Goal: Use online tool/utility: Utilize a website feature to perform a specific function

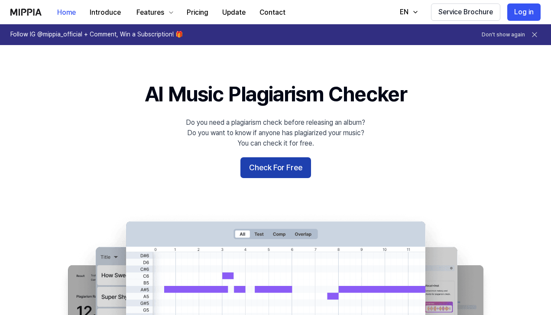
click at [291, 174] on button "Check For Free" at bounding box center [275, 167] width 71 height 21
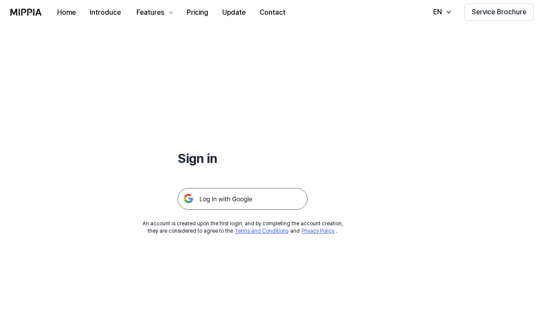
click at [236, 195] on img at bounding box center [243, 199] width 130 height 22
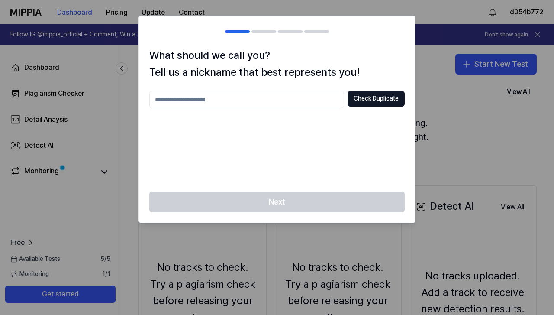
drag, startPoint x: 282, startPoint y: 178, endPoint x: 298, endPoint y: 165, distance: 20.6
click at [282, 178] on div "Check Duplicate" at bounding box center [276, 136] width 255 height 90
click at [304, 57] on h1 "What should we call you? Tell us a nickname that best represents you!" at bounding box center [276, 63] width 255 height 33
click at [227, 100] on input "text" at bounding box center [246, 99] width 195 height 17
click at [372, 100] on button "Check Duplicate" at bounding box center [376, 99] width 57 height 16
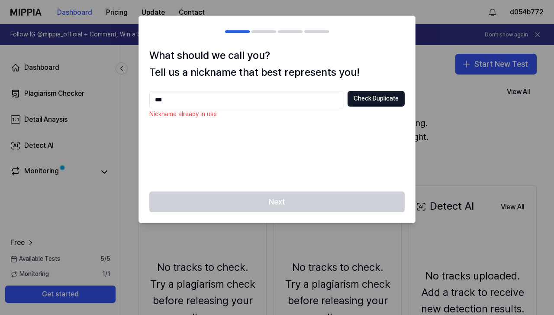
click at [243, 100] on input "***" at bounding box center [246, 99] width 195 height 17
type input "****"
click at [358, 92] on button "Check Duplicate" at bounding box center [376, 99] width 57 height 16
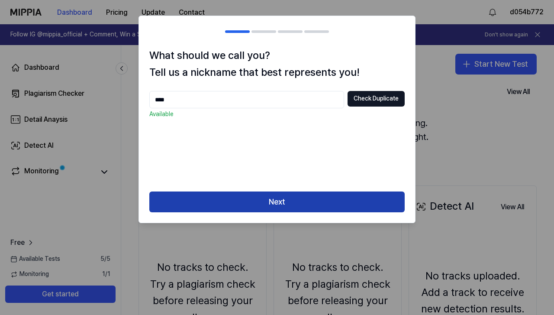
click at [279, 206] on button "Next" at bounding box center [276, 201] width 255 height 21
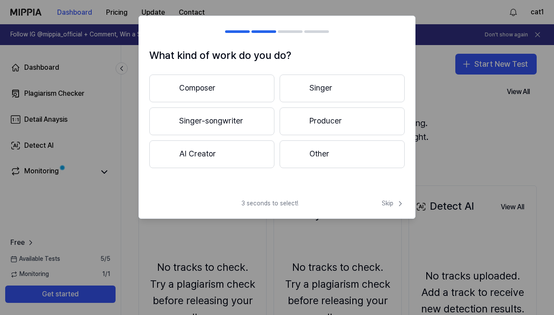
click at [233, 154] on button "AI Creator" at bounding box center [211, 154] width 125 height 28
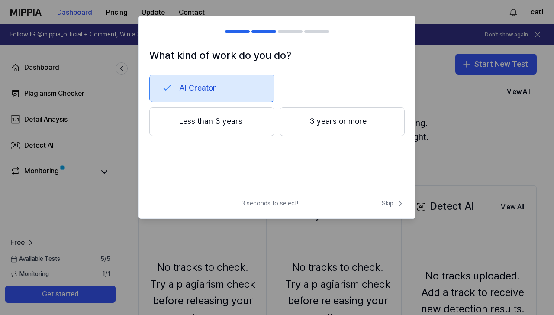
click at [227, 126] on button "Less than 3 years" at bounding box center [211, 121] width 125 height 29
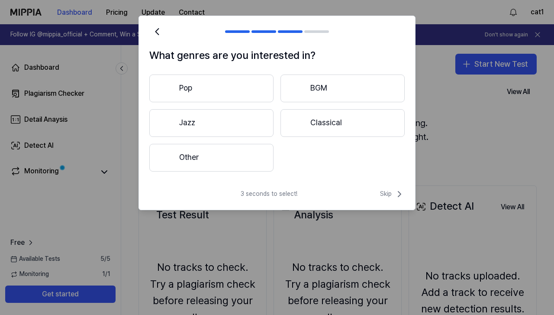
click at [223, 151] on button "Other" at bounding box center [211, 158] width 124 height 28
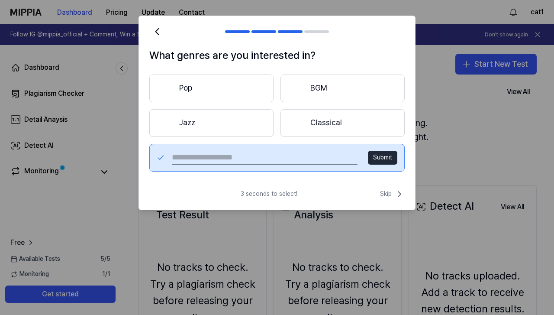
click at [314, 154] on input "text" at bounding box center [265, 158] width 186 height 14
type input "*******"
click at [385, 158] on button "Submit" at bounding box center [382, 158] width 29 height 14
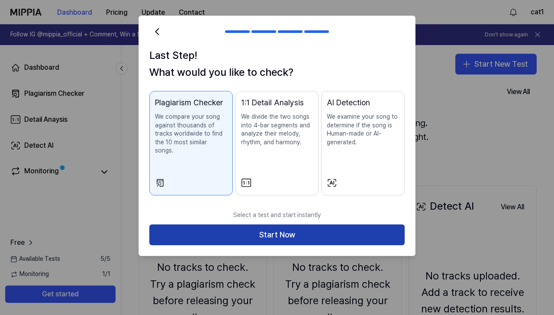
click at [228, 225] on button "Start Now" at bounding box center [276, 234] width 255 height 21
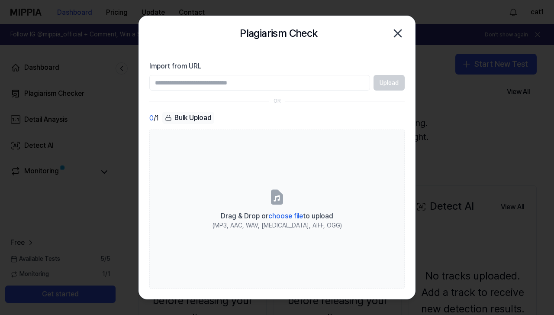
click at [403, 28] on icon "button" at bounding box center [398, 33] width 14 height 14
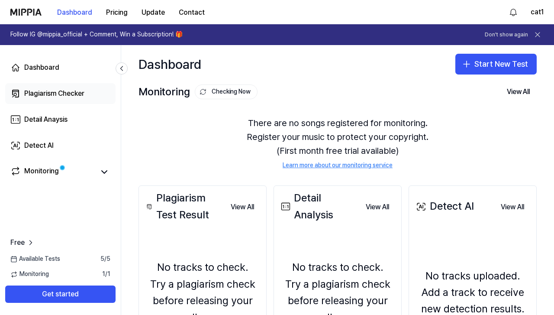
click at [69, 89] on div "Plagiarism Checker" at bounding box center [54, 93] width 60 height 10
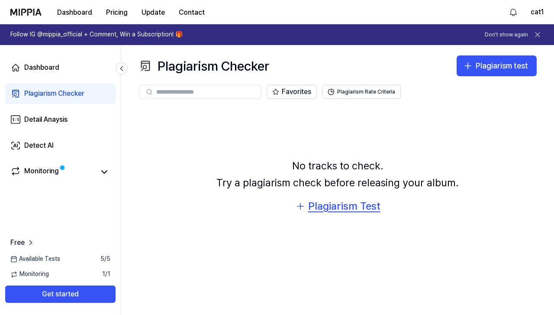
click at [356, 203] on div "Plagiarism Test" at bounding box center [344, 206] width 72 height 16
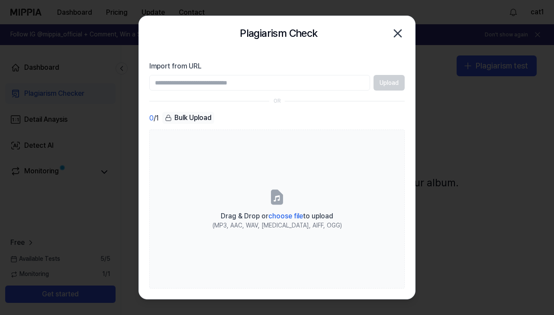
click at [389, 35] on div "Plagiarism Check Close" at bounding box center [276, 33] width 255 height 17
click at [402, 35] on icon "button" at bounding box center [398, 33] width 14 height 14
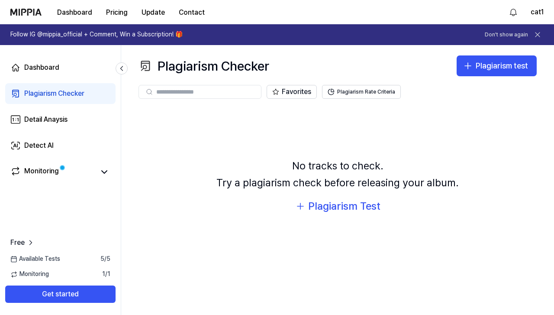
click at [45, 55] on div "Dashboard Plagiarism Checker Detail Anaysis Detect AI Monitoring" at bounding box center [60, 119] width 121 height 149
click at [43, 68] on div "Dashboard" at bounding box center [41, 67] width 35 height 10
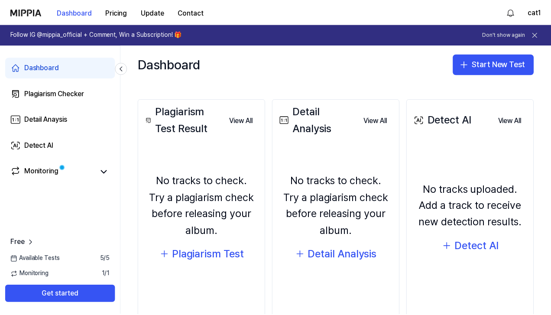
scroll to position [113, 0]
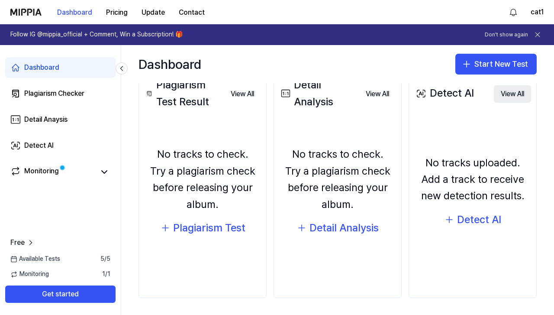
click at [511, 97] on button "View All" at bounding box center [512, 93] width 37 height 17
